Goal: Task Accomplishment & Management: Complete application form

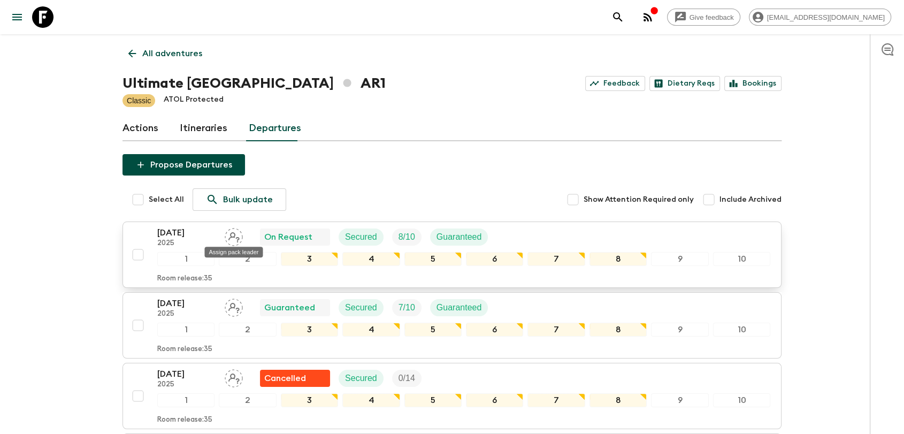
click at [235, 236] on icon "Assign pack leader" at bounding box center [234, 237] width 18 height 18
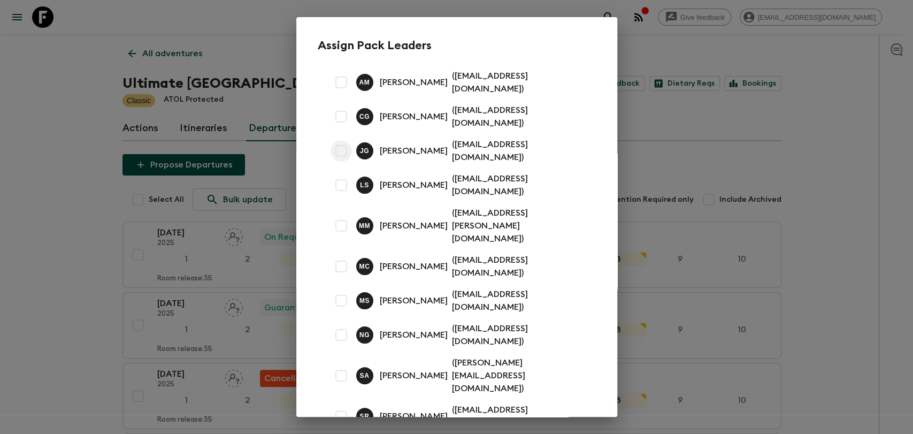
click at [341, 140] on input "checkbox" at bounding box center [341, 150] width 21 height 21
checkbox input "true"
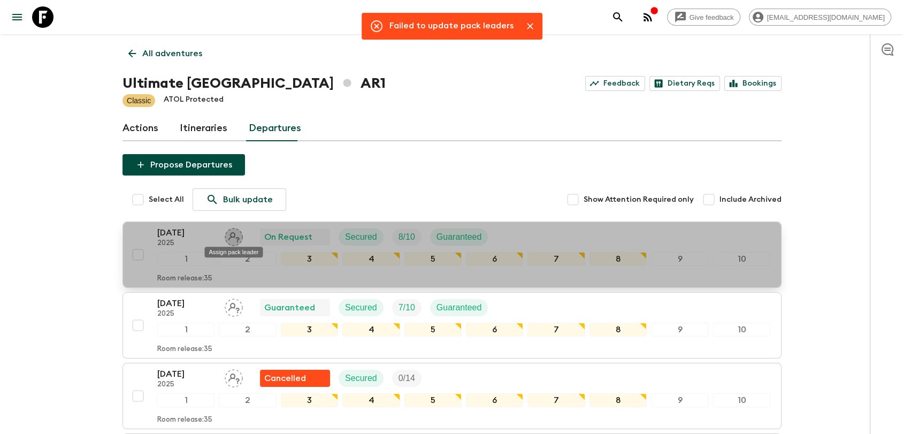
click at [231, 236] on icon "Assign pack leader" at bounding box center [233, 237] width 11 height 10
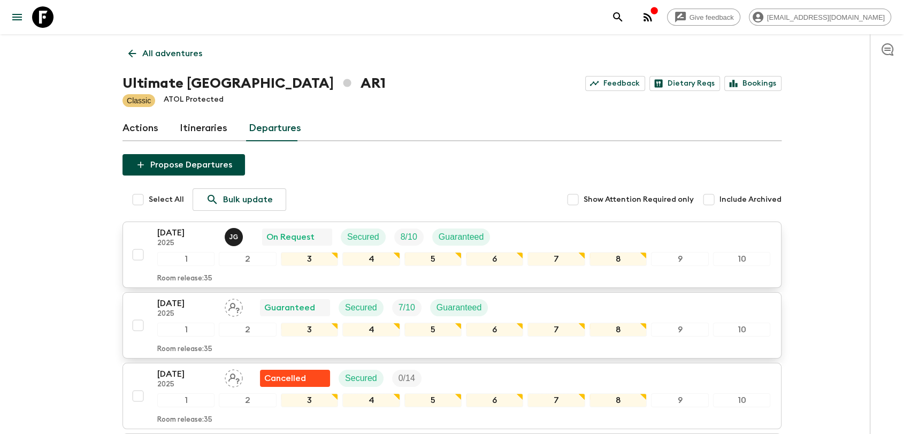
click at [235, 307] on icon "Assign pack leader" at bounding box center [234, 308] width 18 height 18
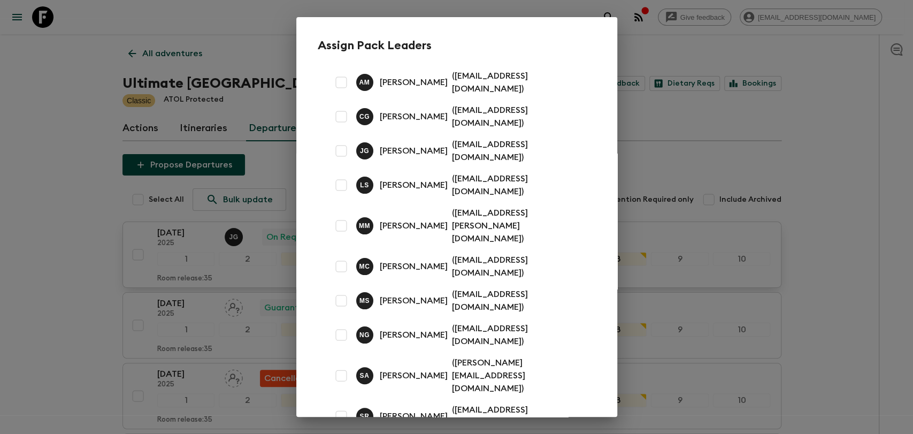
click at [343, 256] on input "checkbox" at bounding box center [341, 266] width 21 height 21
checkbox input "true"
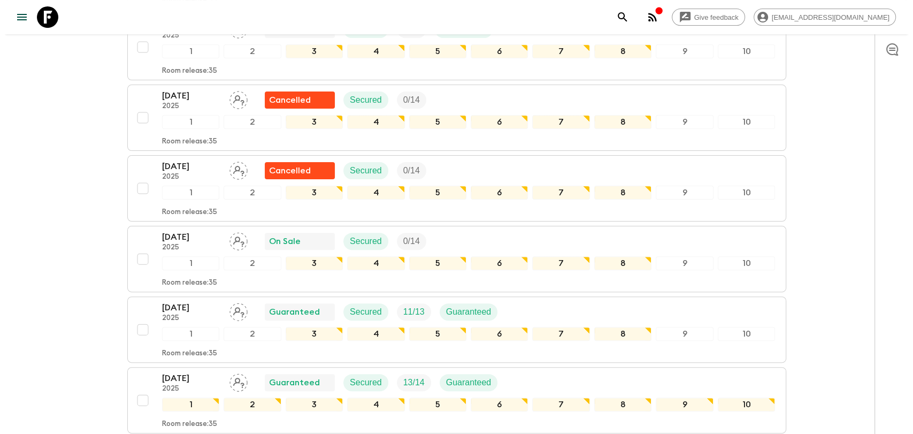
scroll to position [297, 0]
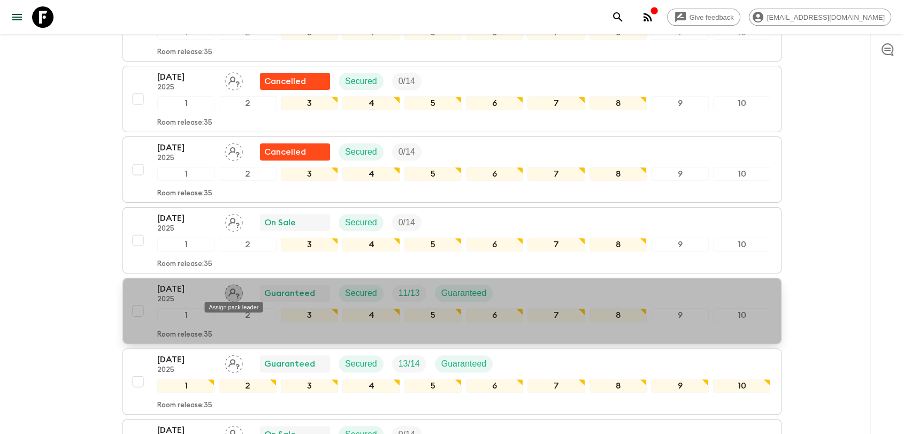
click at [235, 288] on icon "Assign pack leader" at bounding box center [234, 293] width 18 height 18
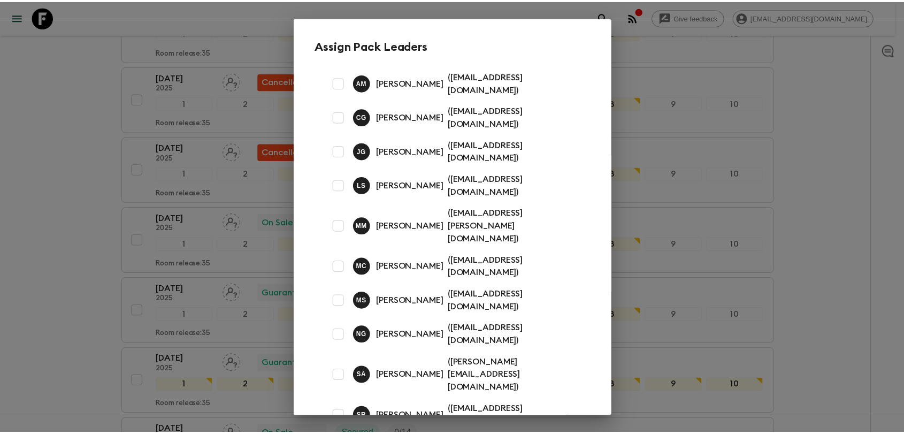
scroll to position [13, 0]
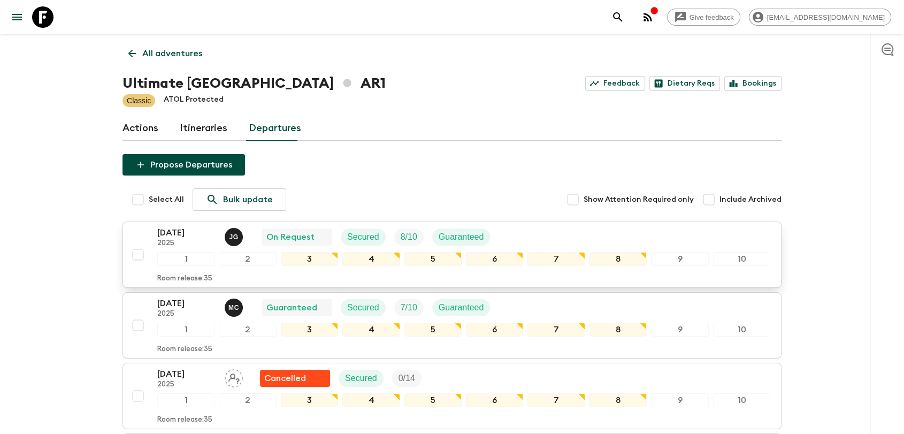
scroll to position [0, 0]
click at [199, 126] on link "Itineraries" at bounding box center [204, 129] width 48 height 26
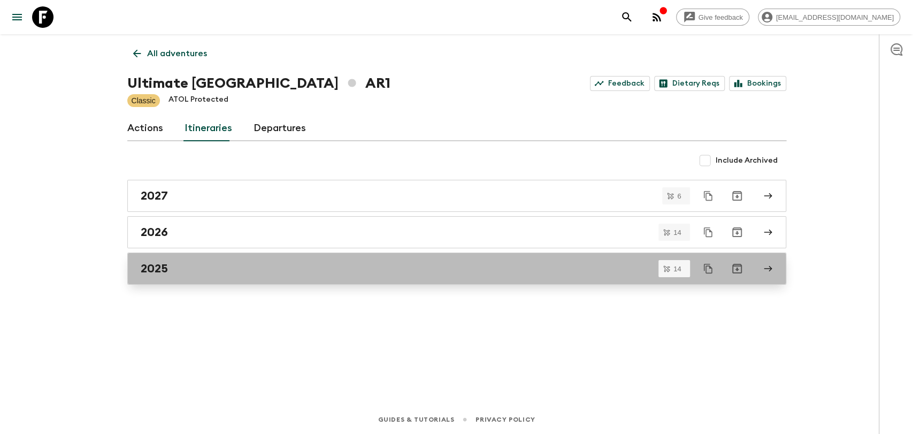
click at [165, 272] on h2 "2025" at bounding box center [154, 269] width 27 height 14
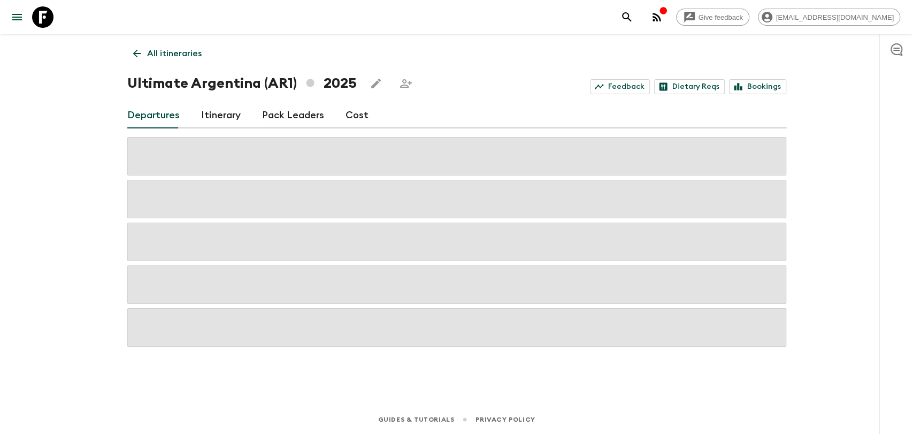
click at [278, 108] on link "Pack Leaders" at bounding box center [293, 116] width 62 height 26
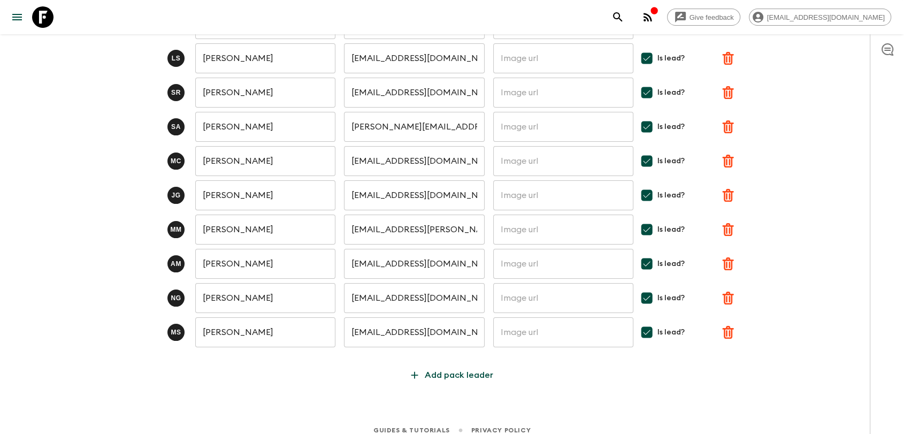
scroll to position [151, 0]
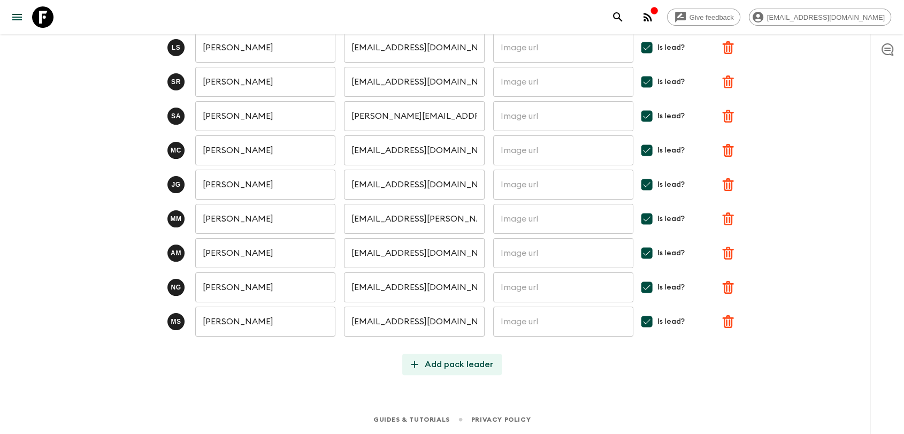
click at [429, 363] on p "Add pack leader" at bounding box center [459, 364] width 68 height 13
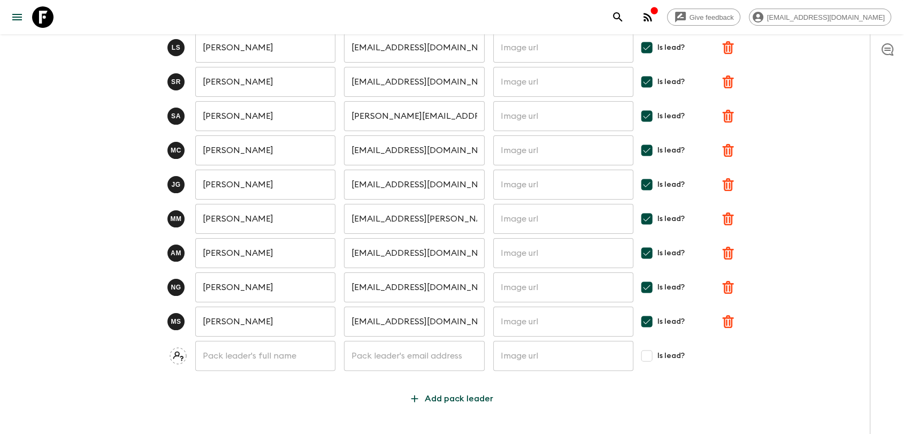
click at [261, 349] on input "text" at bounding box center [265, 356] width 140 height 30
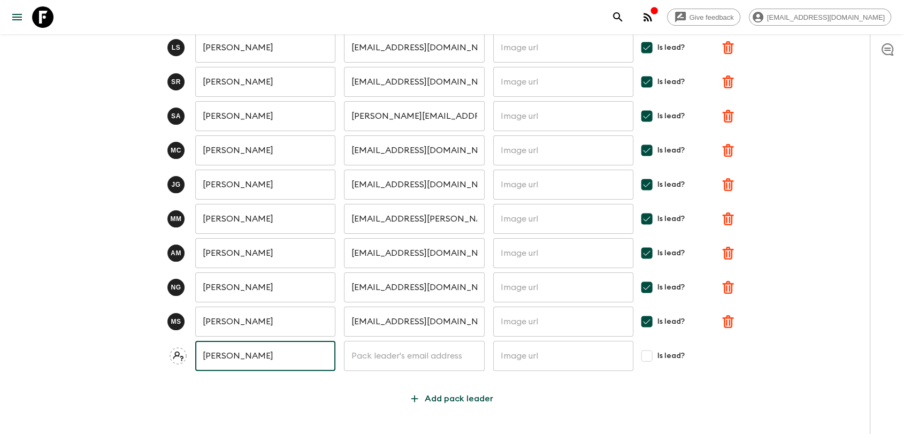
type input "[PERSON_NAME]"
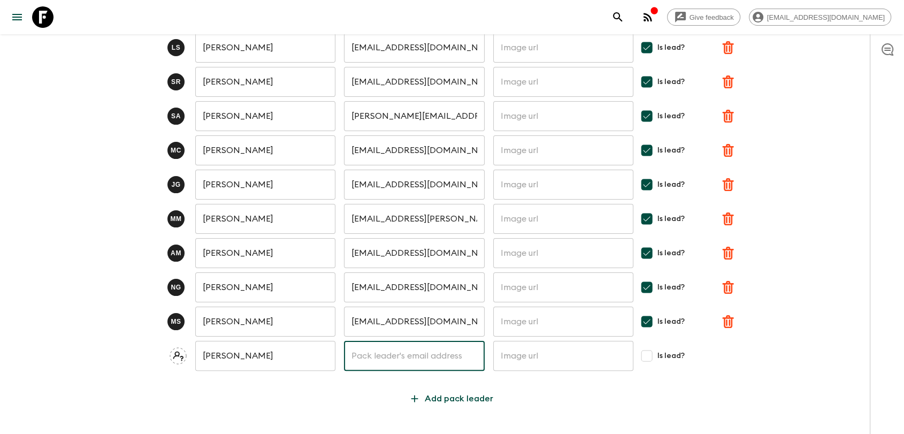
paste input "[PERSON_NAME][EMAIL_ADDRESS][DOMAIN_NAME]"
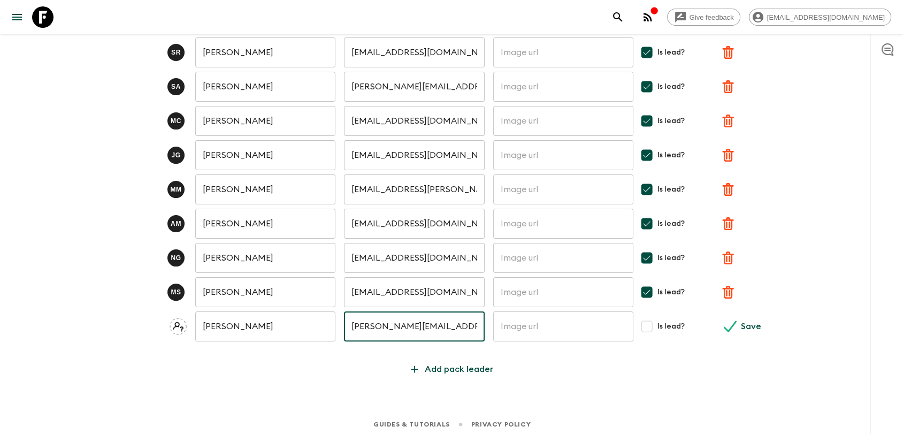
scroll to position [186, 0]
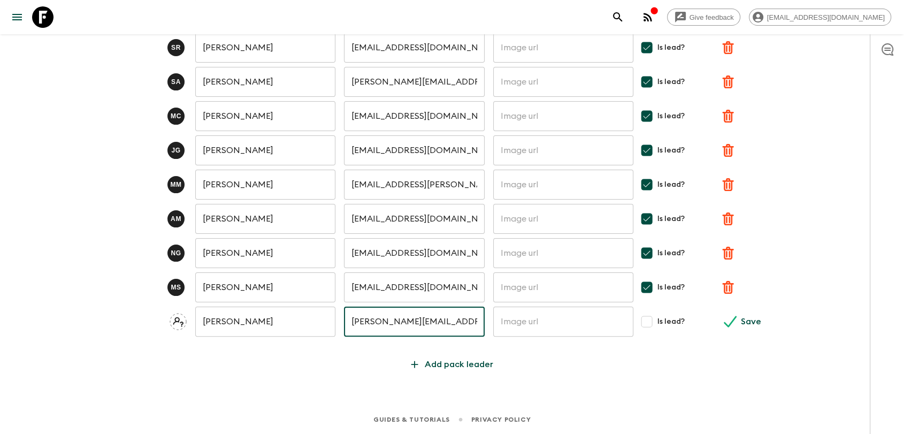
type input "[PERSON_NAME][EMAIL_ADDRESS][DOMAIN_NAME]"
click at [648, 323] on input "Is lead?" at bounding box center [646, 321] width 21 height 21
checkbox input "true"
click at [741, 319] on p "Save" at bounding box center [751, 321] width 20 height 13
click at [441, 376] on div "Give feedback [PERSON_NAME][EMAIL_ADDRESS][DOMAIN_NAME] All itineraries Ultimat…" at bounding box center [452, 124] width 904 height 620
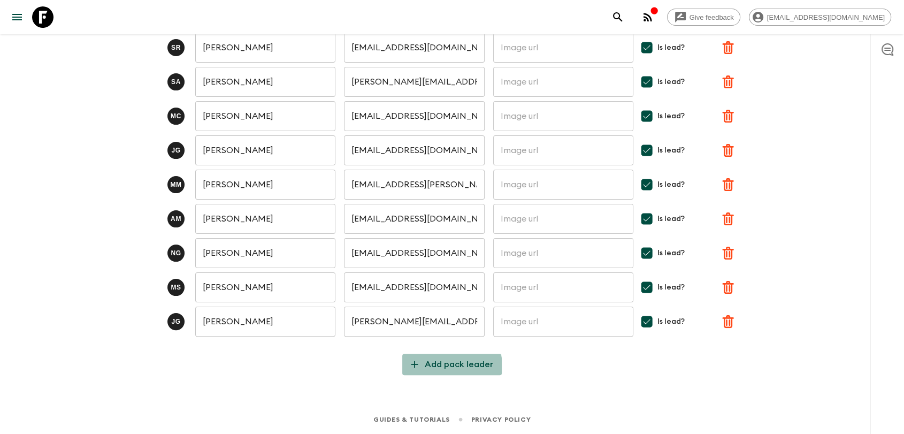
click at [440, 371] on button "Add pack leader" at bounding box center [452, 364] width 100 height 21
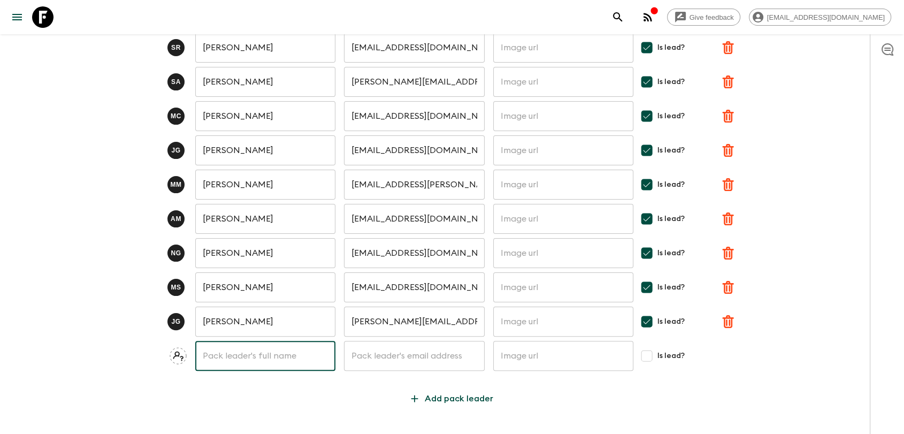
click at [293, 347] on input "text" at bounding box center [265, 356] width 140 height 30
type input "[PERSON_NAME]"
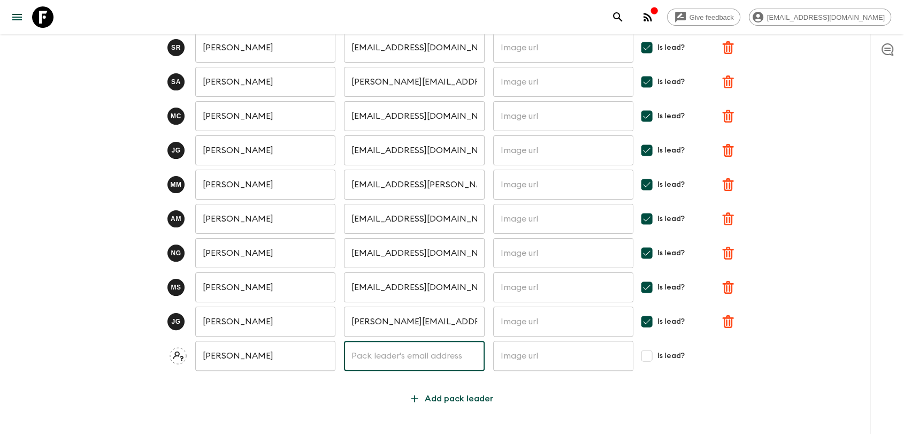
paste input "[EMAIL_ADDRESS][DOMAIN_NAME]"
type input "[EMAIL_ADDRESS][DOMAIN_NAME]"
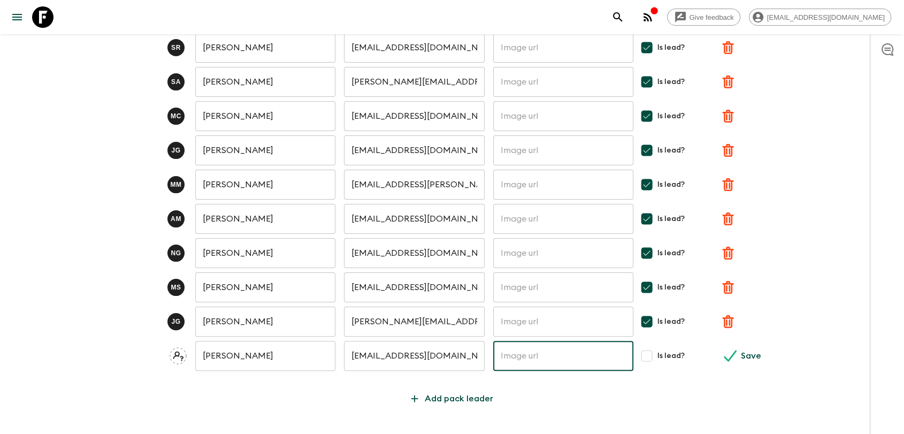
click at [649, 359] on input "Is lead?" at bounding box center [646, 355] width 21 height 21
checkbox input "true"
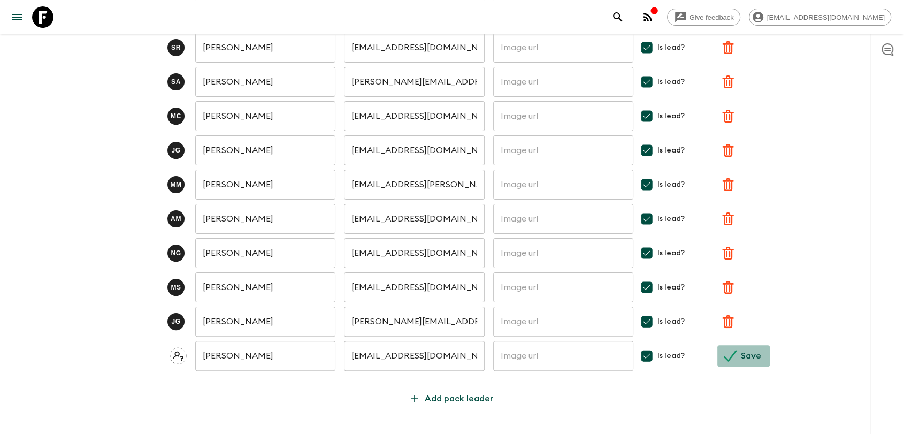
click at [729, 354] on icon "submit" at bounding box center [730, 355] width 13 height 13
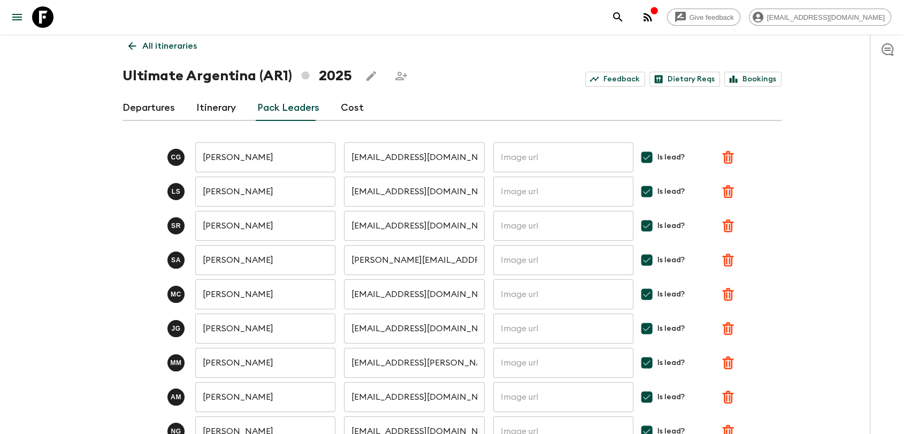
scroll to position [0, 0]
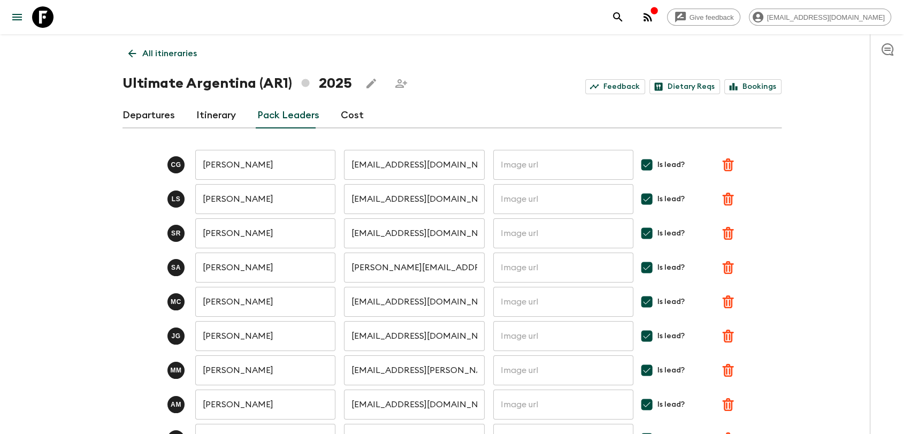
click at [150, 117] on link "Departures" at bounding box center [149, 116] width 52 height 26
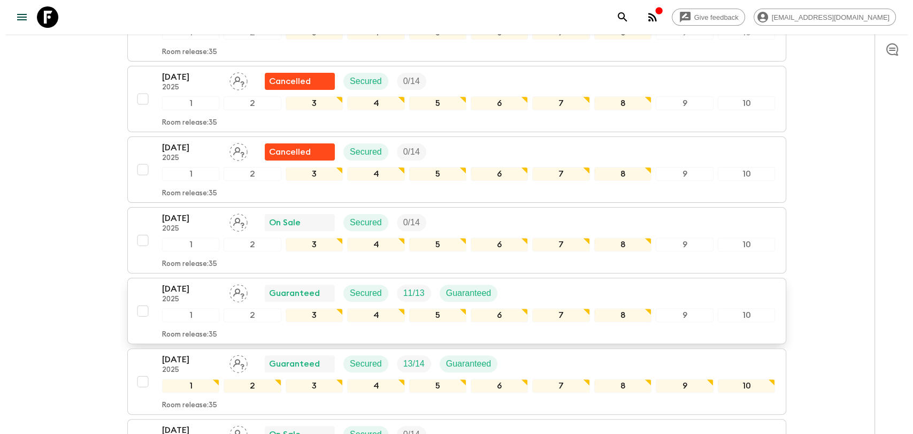
scroll to position [297, 0]
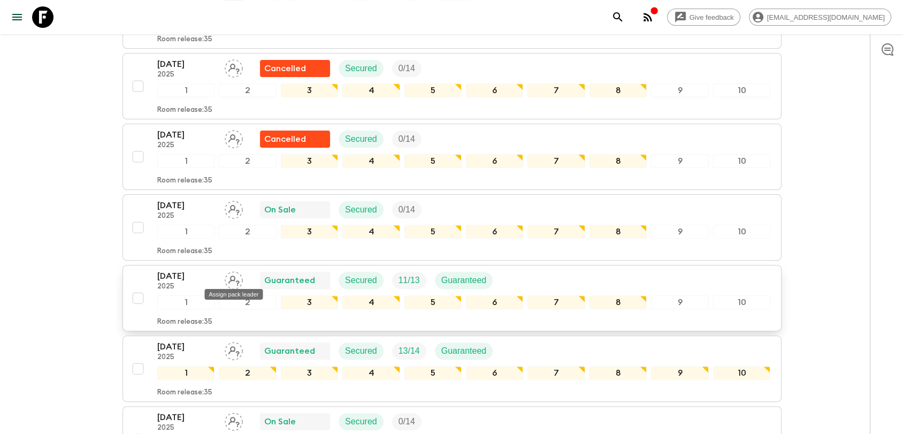
click at [234, 283] on div "Assign pack leader" at bounding box center [233, 290] width 60 height 19
click at [234, 276] on icon "Assign pack leader" at bounding box center [234, 280] width 18 height 18
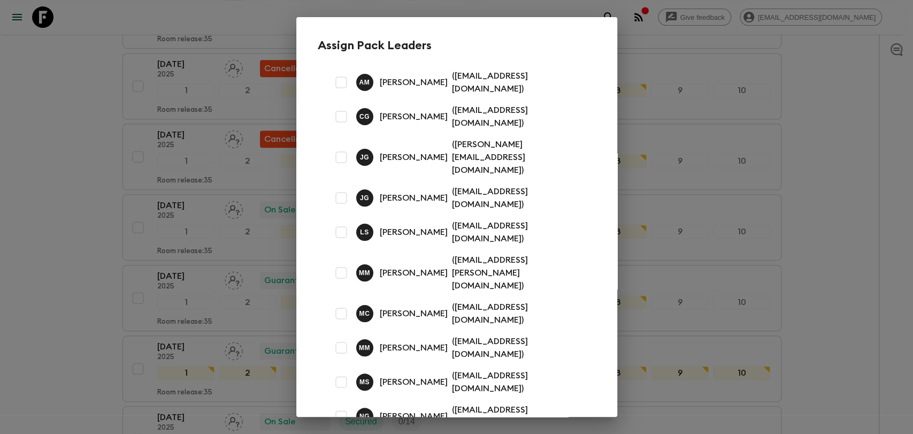
click at [346, 147] on input "checkbox" at bounding box center [341, 157] width 21 height 21
checkbox input "true"
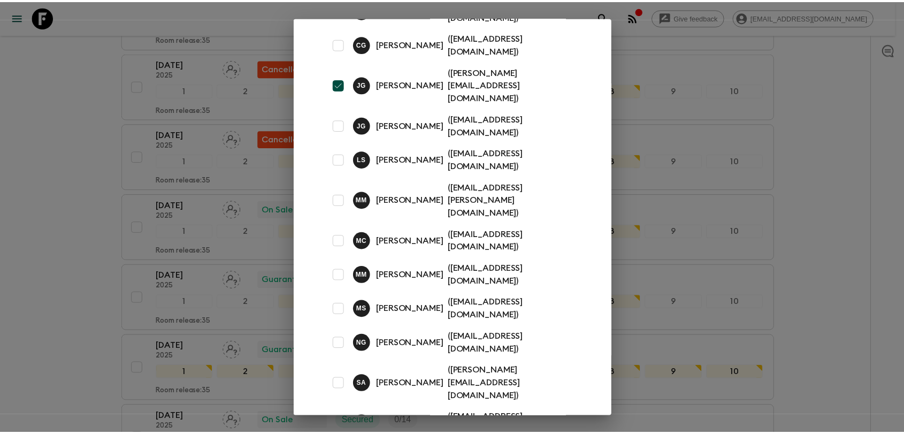
scroll to position [77, 0]
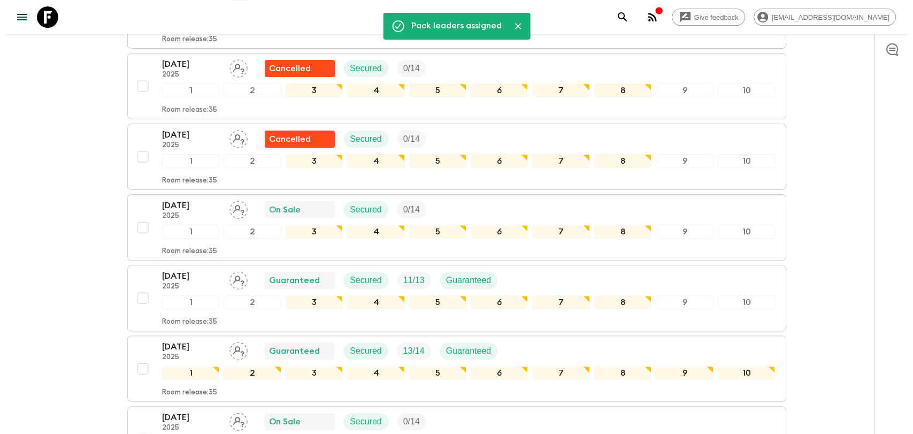
scroll to position [356, 0]
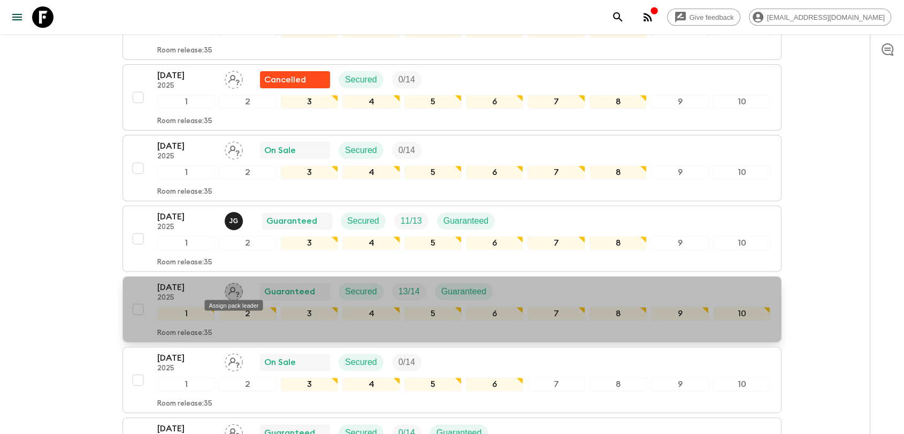
click at [236, 289] on icon "Assign pack leader" at bounding box center [234, 291] width 18 height 18
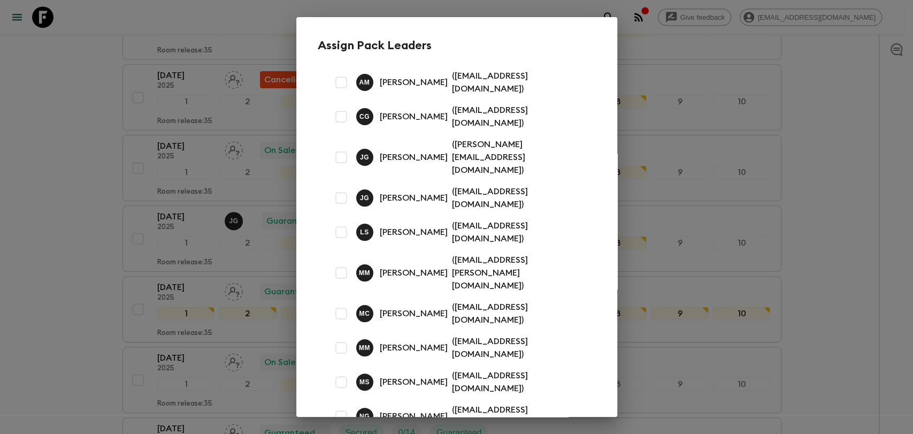
click at [343, 337] on input "checkbox" at bounding box center [341, 347] width 21 height 21
checkbox input "true"
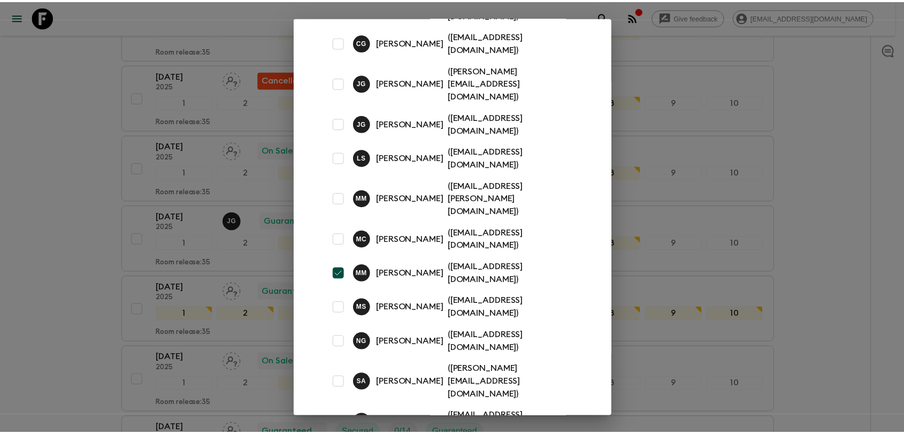
scroll to position [77, 0]
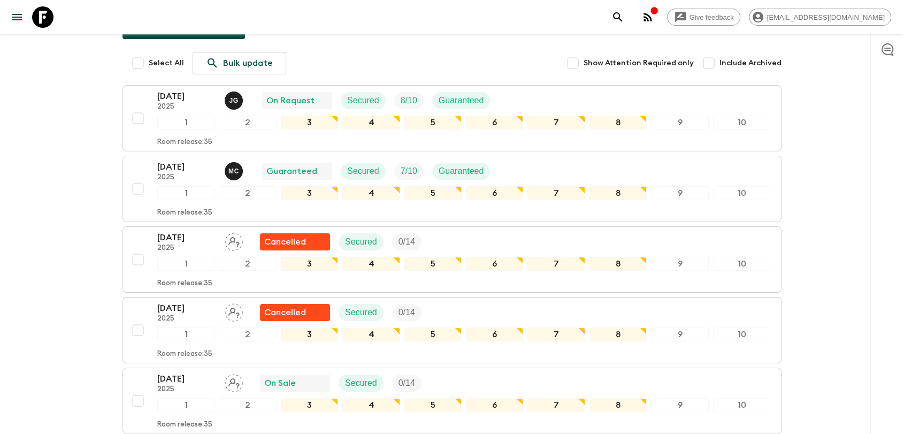
scroll to position [0, 0]
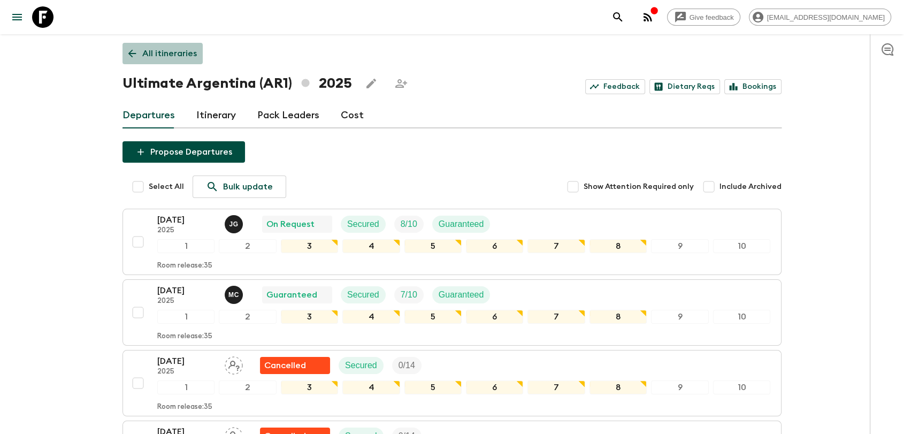
click at [156, 57] on p "All itineraries" at bounding box center [169, 53] width 55 height 13
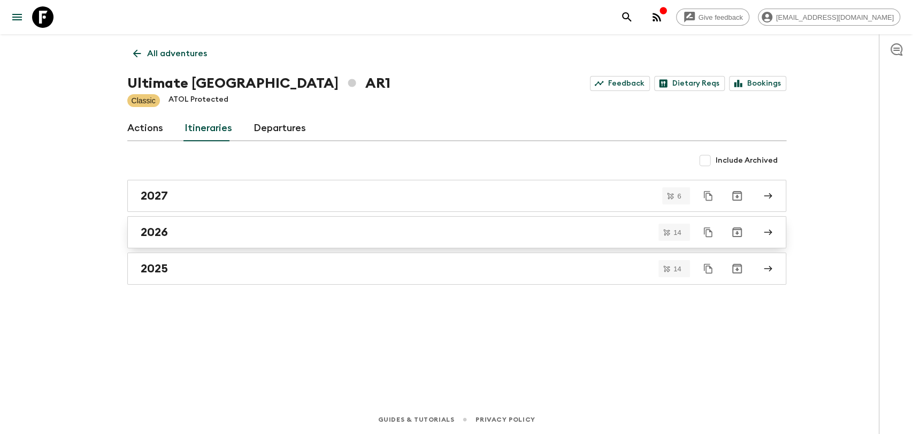
click at [198, 227] on div "2026" at bounding box center [447, 232] width 612 height 14
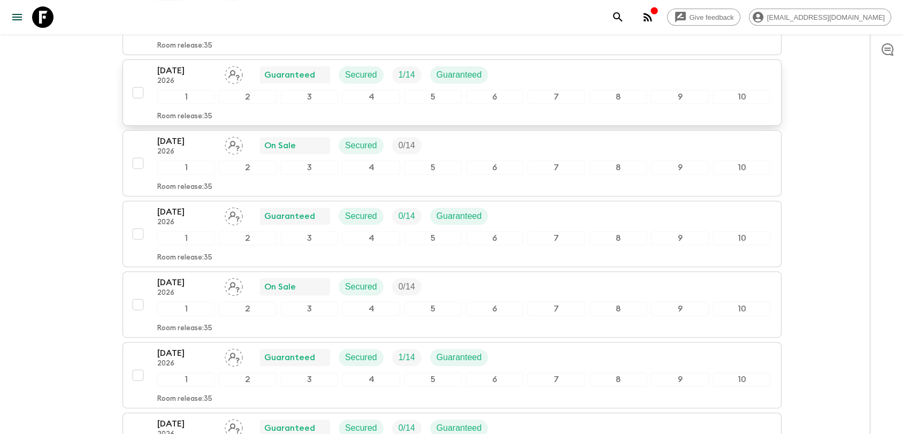
scroll to position [439, 0]
